Goal: Transaction & Acquisition: Book appointment/travel/reservation

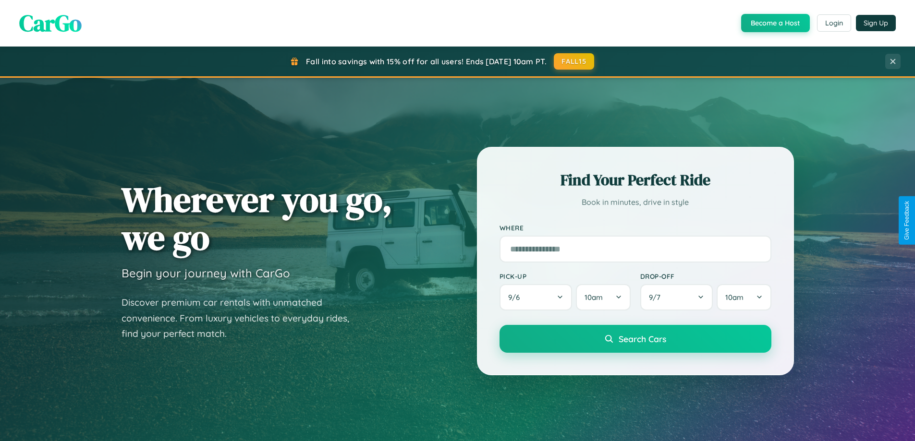
scroll to position [661, 0]
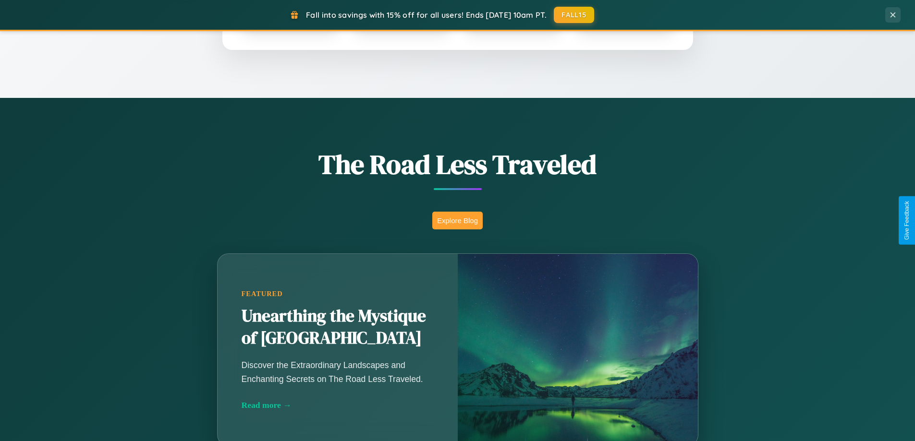
click at [457, 220] on button "Explore Blog" at bounding box center [457, 221] width 50 height 18
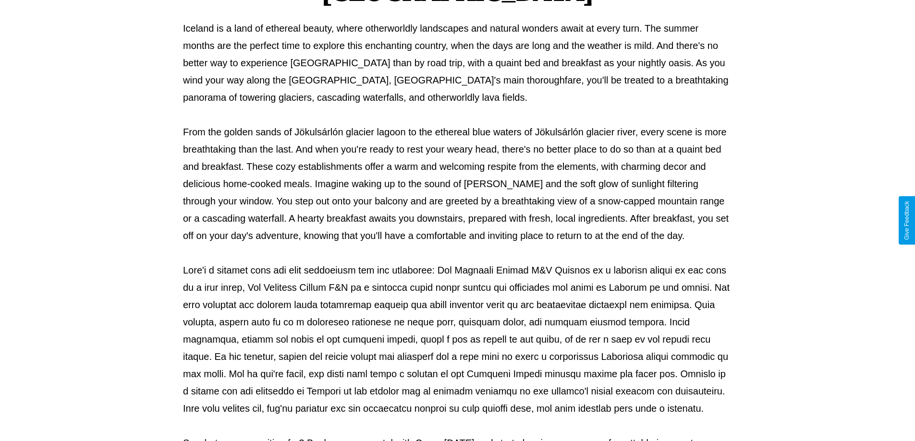
scroll to position [311, 0]
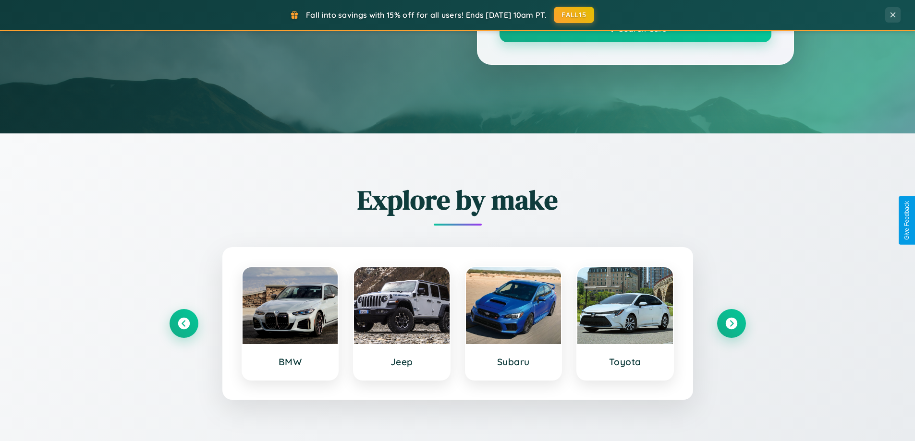
scroll to position [661, 0]
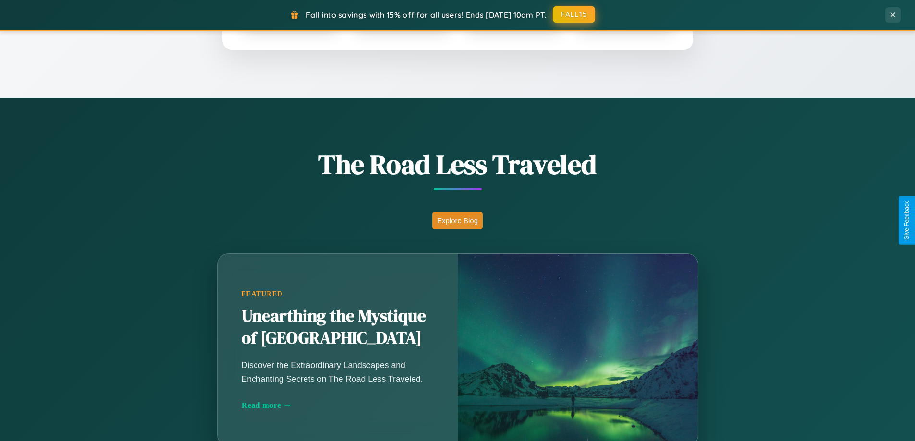
click at [574, 14] on button "FALL15" at bounding box center [574, 14] width 42 height 17
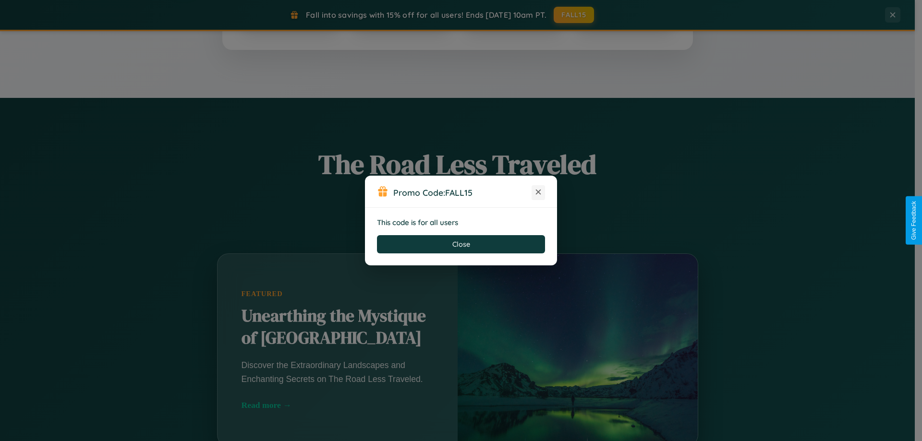
click at [538, 193] on icon at bounding box center [539, 192] width 10 height 10
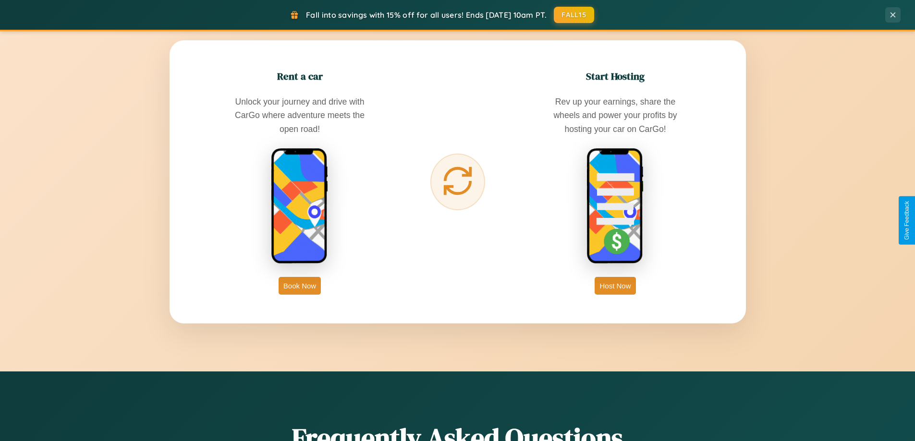
scroll to position [1543, 0]
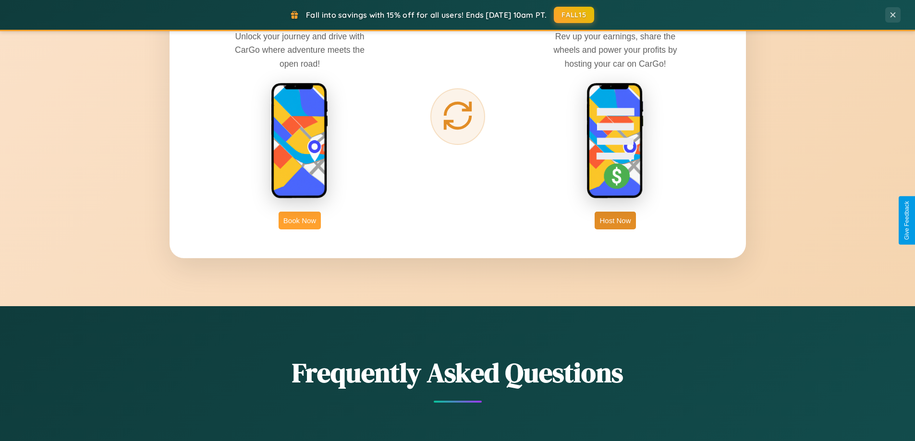
click at [300, 220] on button "Book Now" at bounding box center [300, 221] width 42 height 18
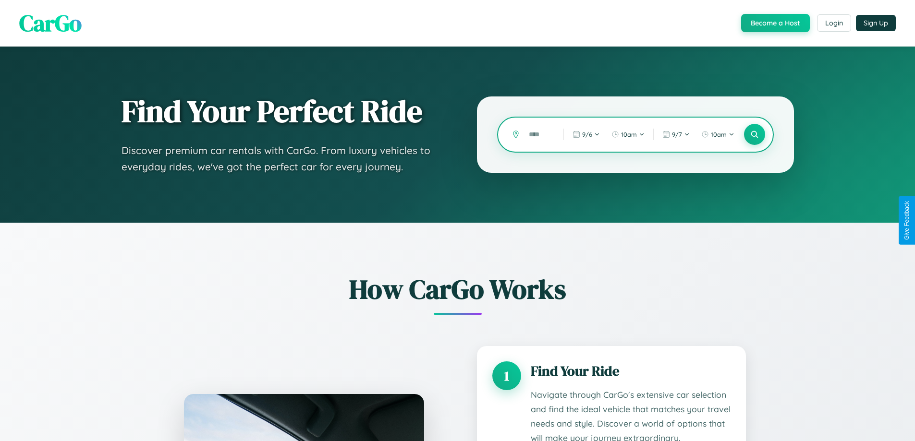
click at [539, 134] on input "text" at bounding box center [539, 134] width 30 height 17
type input "****"
click at [754, 134] on icon at bounding box center [754, 134] width 9 height 9
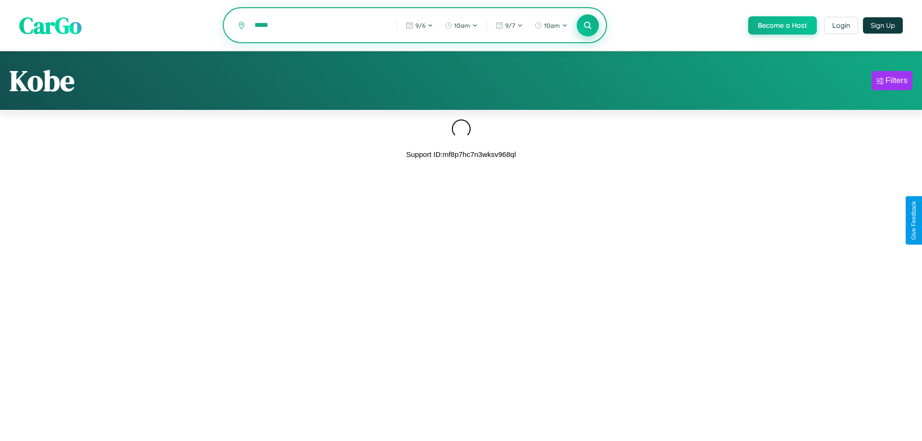
type input "*****"
click at [587, 25] on icon at bounding box center [587, 25] width 9 height 9
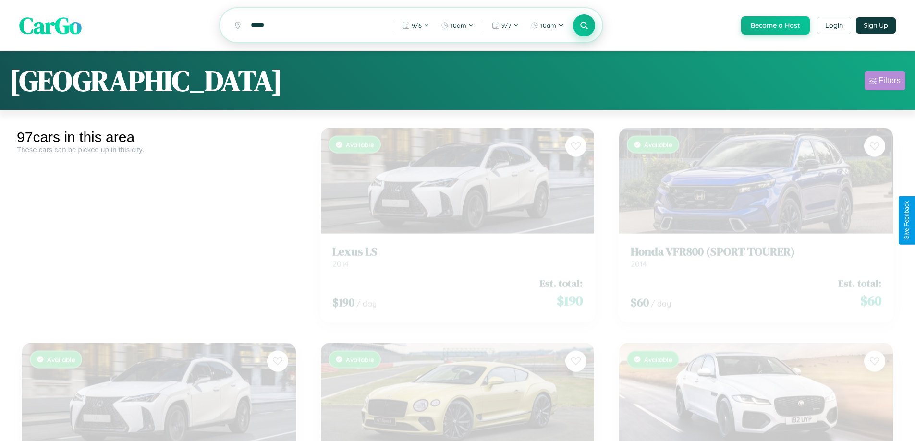
click at [885, 82] on div "Filters" at bounding box center [890, 81] width 22 height 10
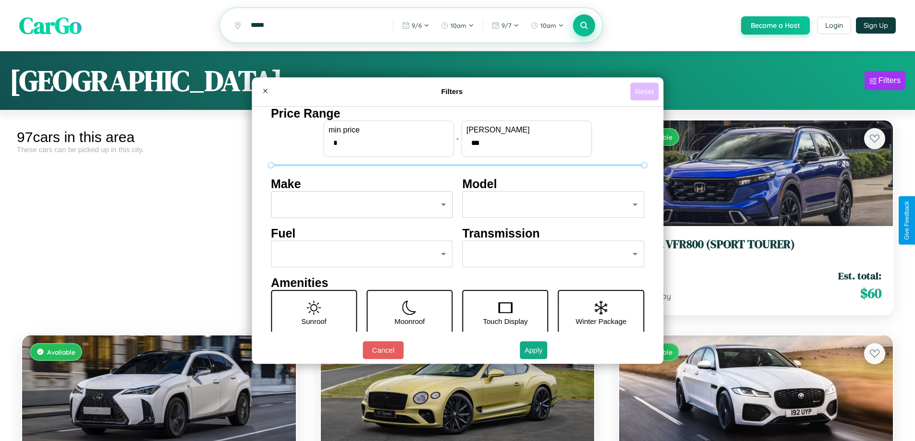
click at [646, 91] on button "Reset" at bounding box center [644, 92] width 28 height 18
